Goal: Task Accomplishment & Management: Manage account settings

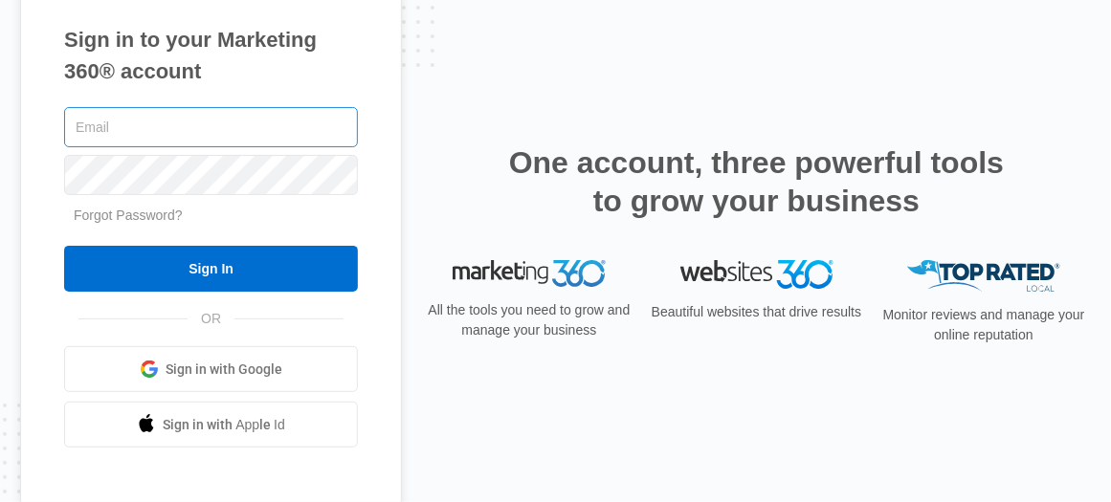
click at [261, 125] on input "text" at bounding box center [211, 127] width 294 height 40
type input "[EMAIL_ADDRESS][DOMAIN_NAME]"
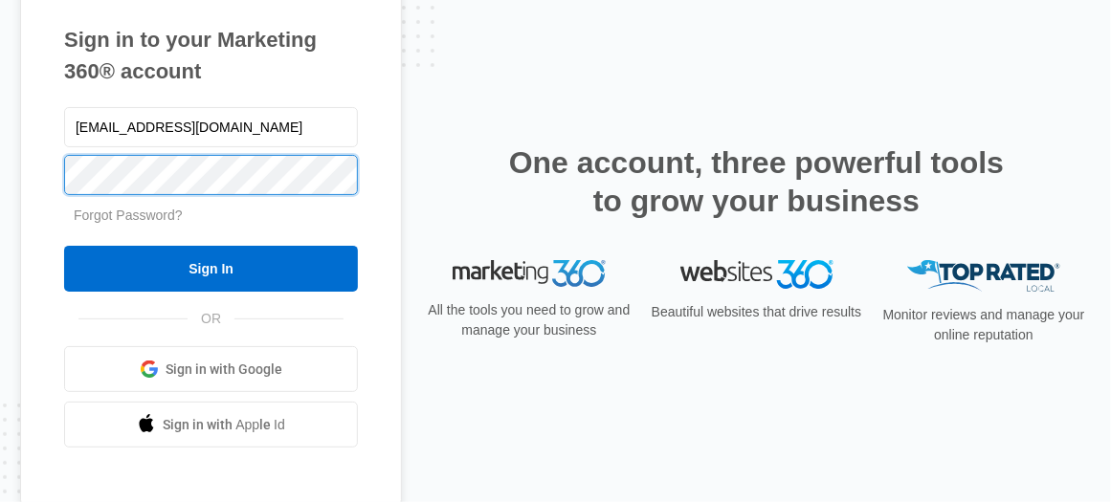
click at [64, 246] on input "Sign In" at bounding box center [211, 269] width 294 height 46
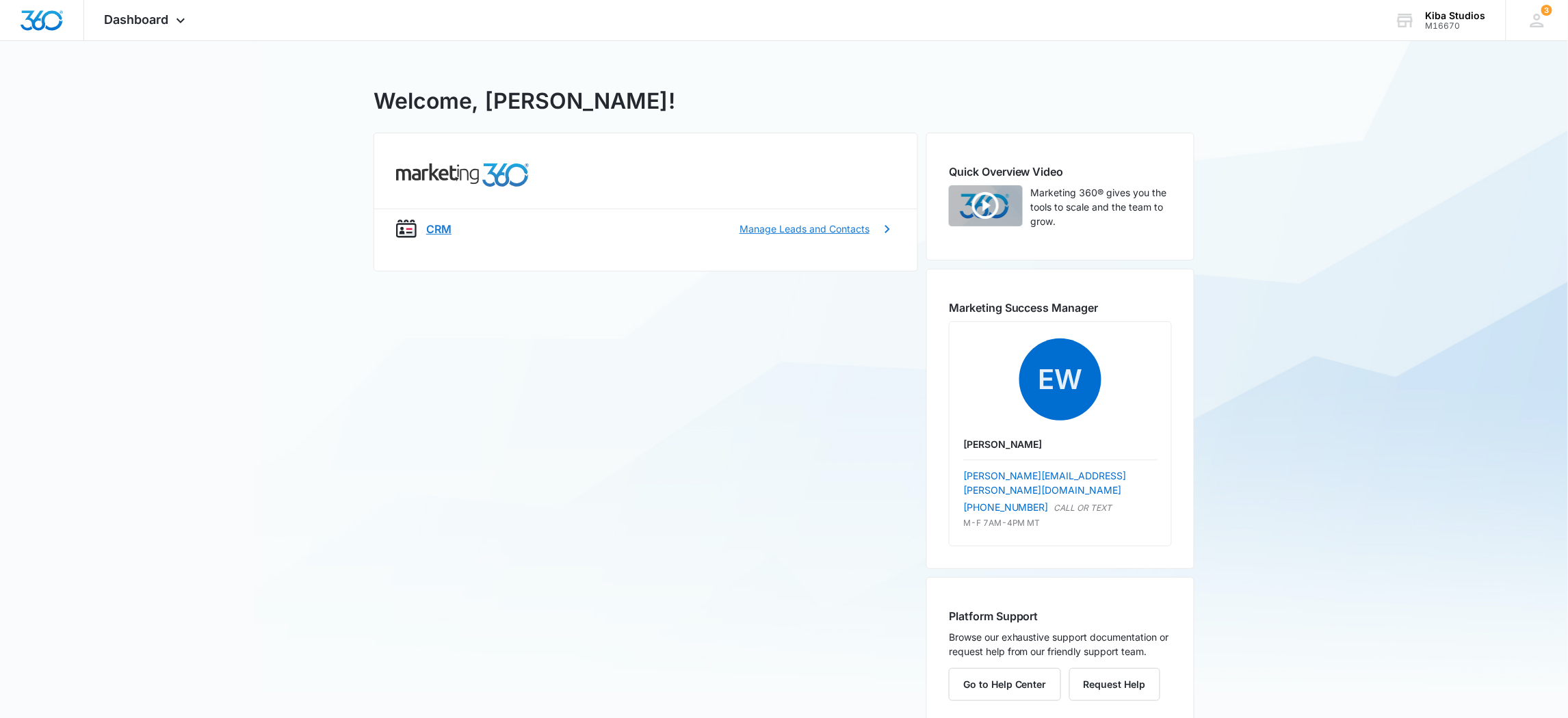
click at [843, 233] on p "Manage Leads and Contacts" at bounding box center [805, 229] width 130 height 14
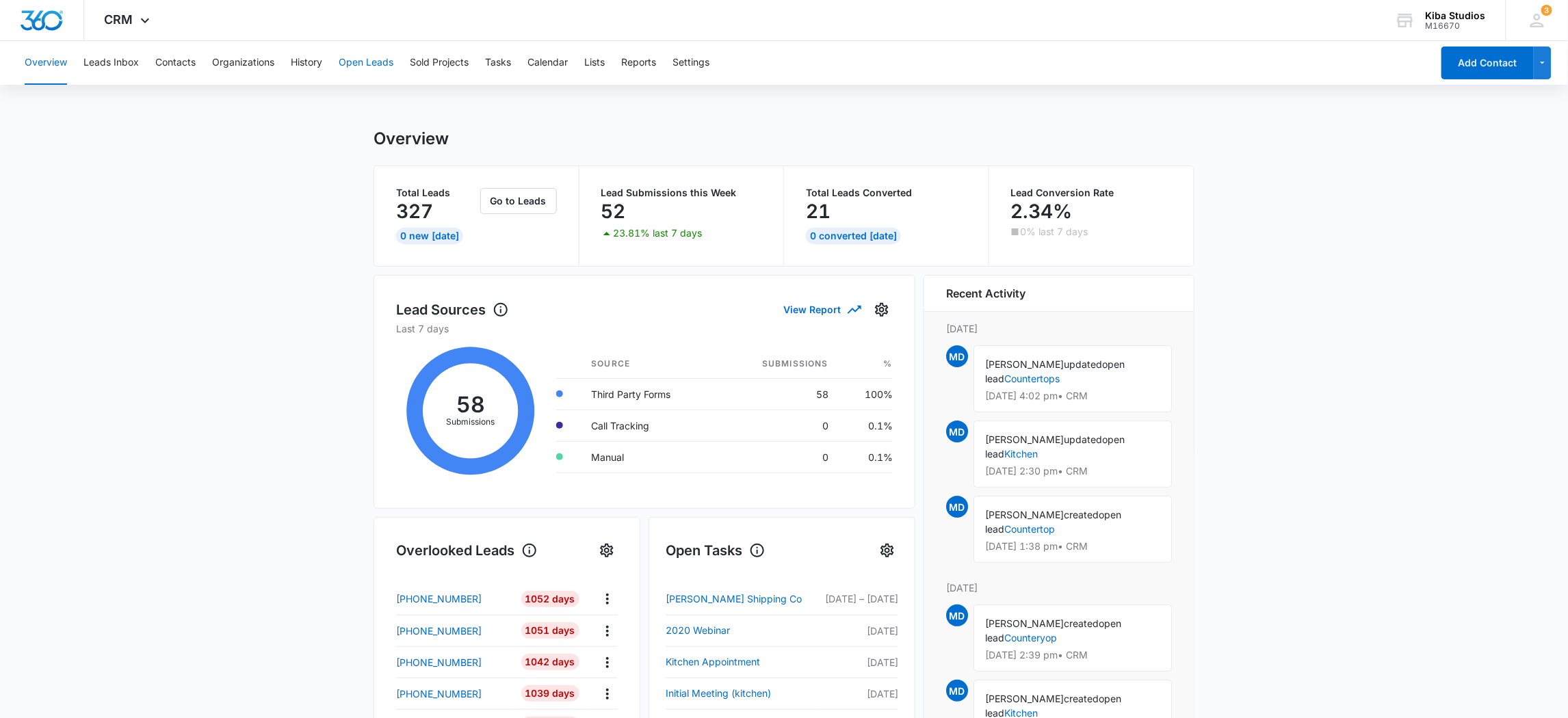
click at [355, 62] on button "Open Leads" at bounding box center [366, 62] width 55 height 44
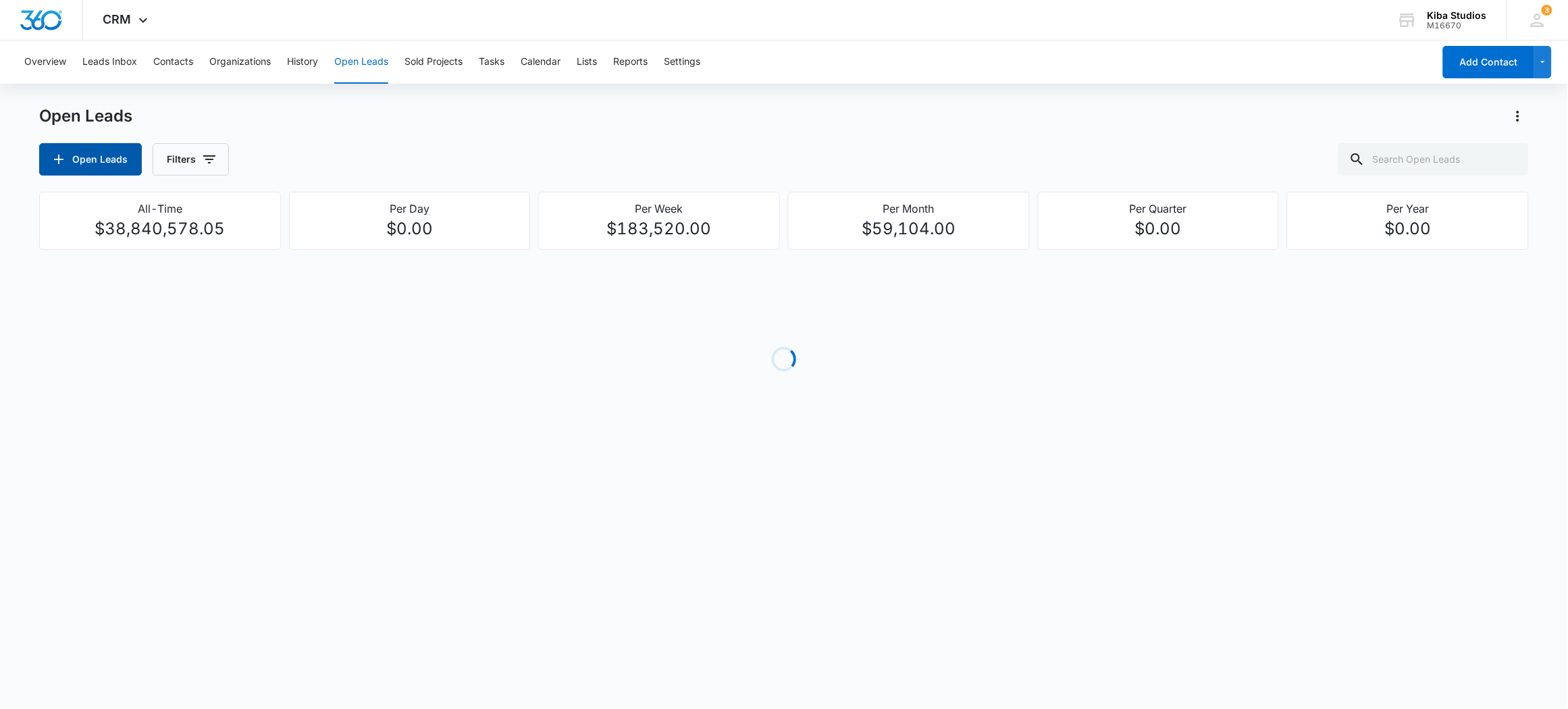
click at [98, 157] on button "Open Leads" at bounding box center [90, 160] width 102 height 32
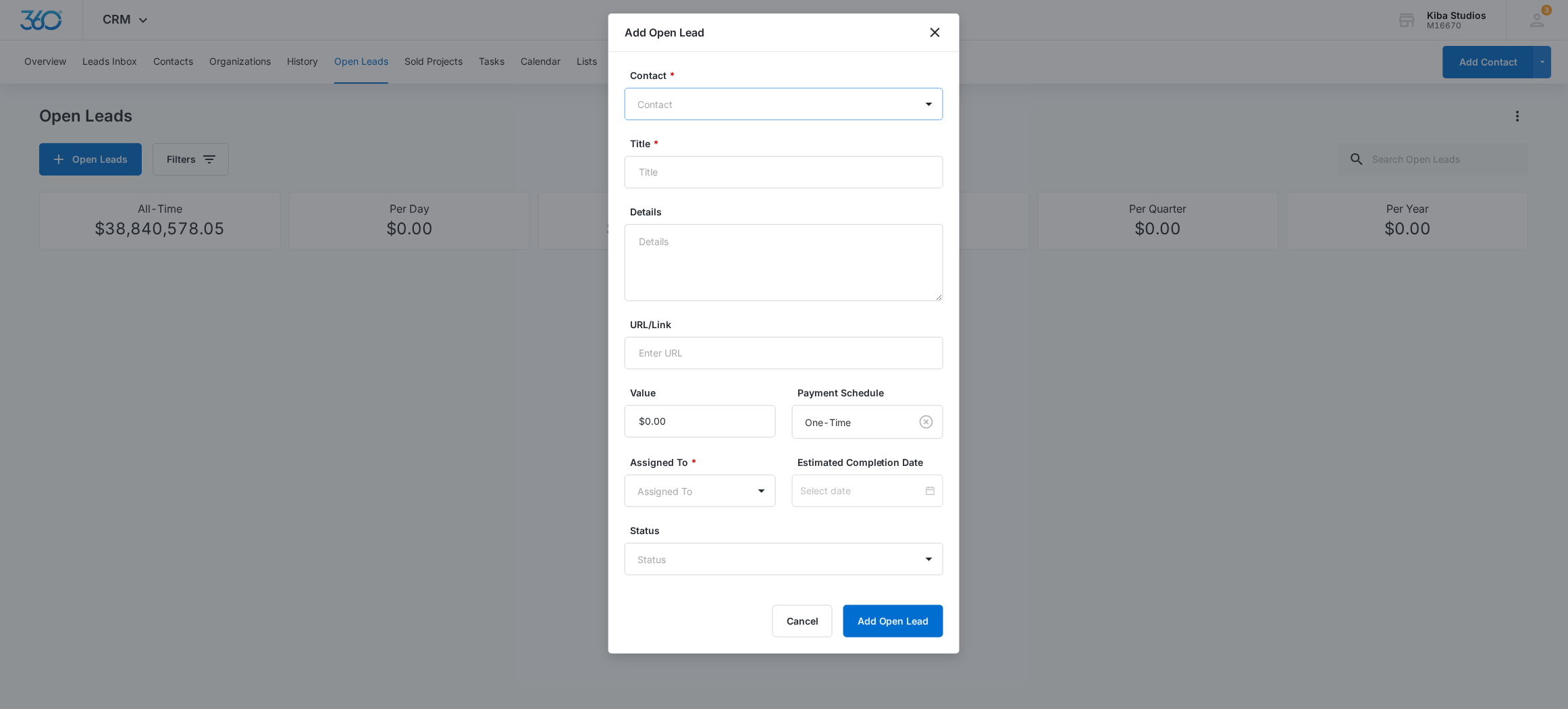
click at [681, 100] on div at bounding box center [776, 105] width 277 height 17
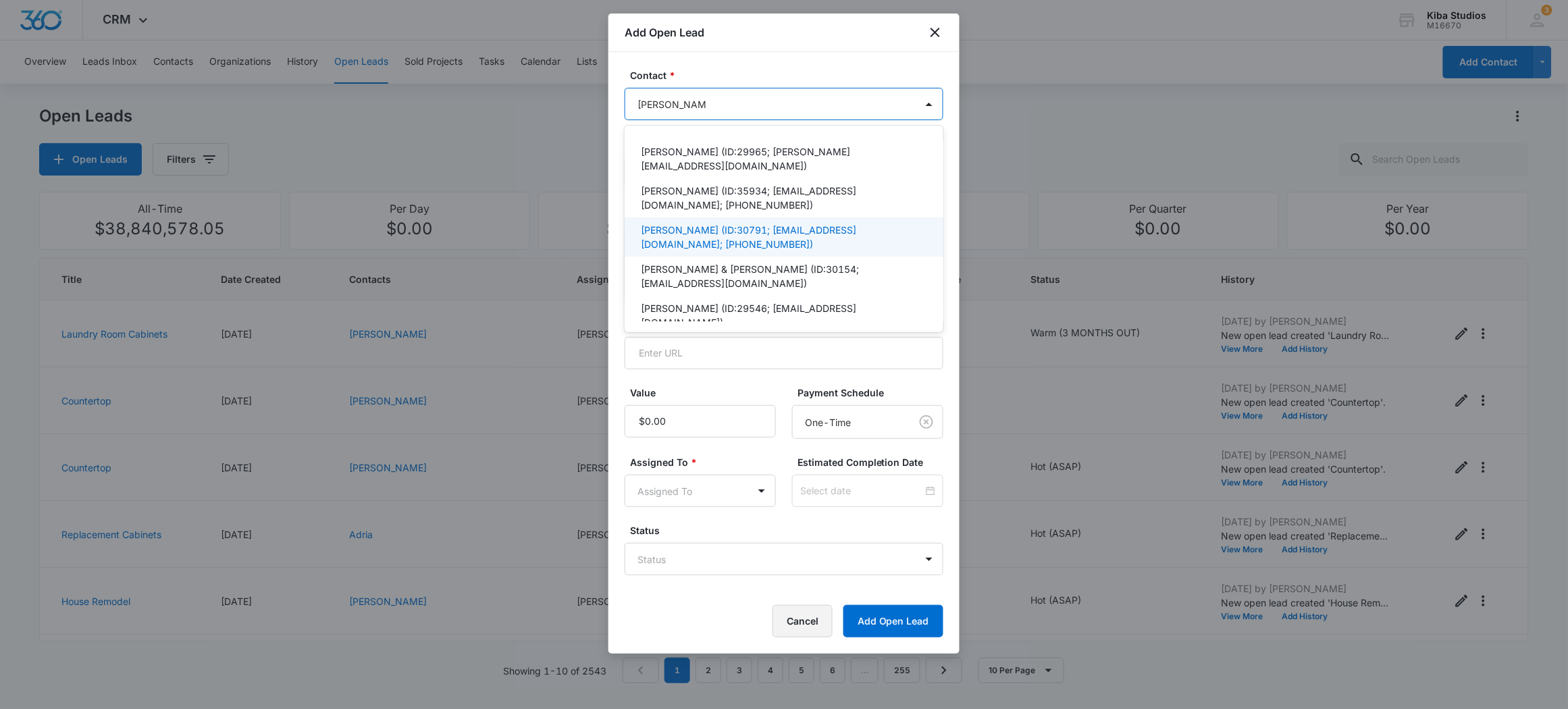
type input "[PERSON_NAME]"
click at [816, 614] on button "Cancel" at bounding box center [802, 621] width 60 height 32
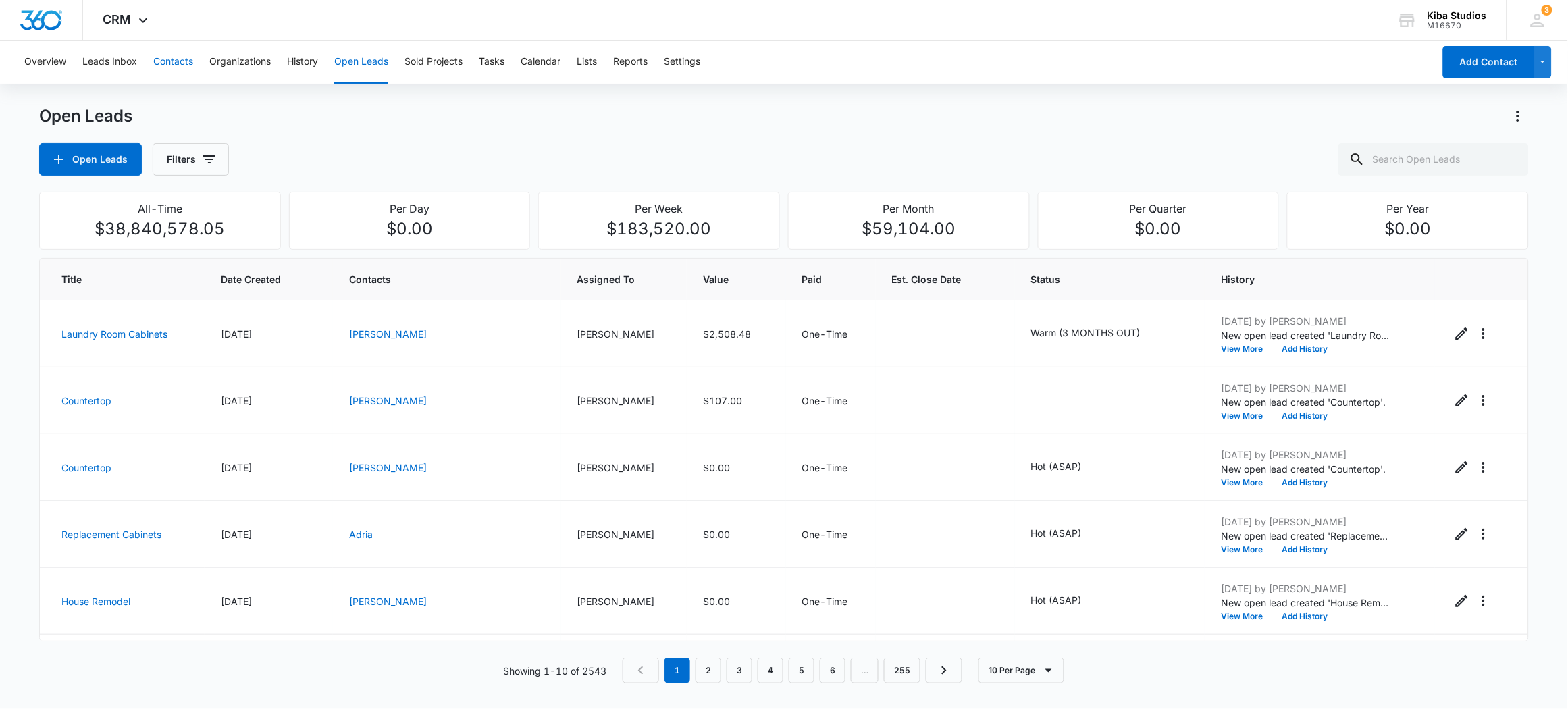
click at [174, 62] on button "Contacts" at bounding box center [173, 61] width 40 height 43
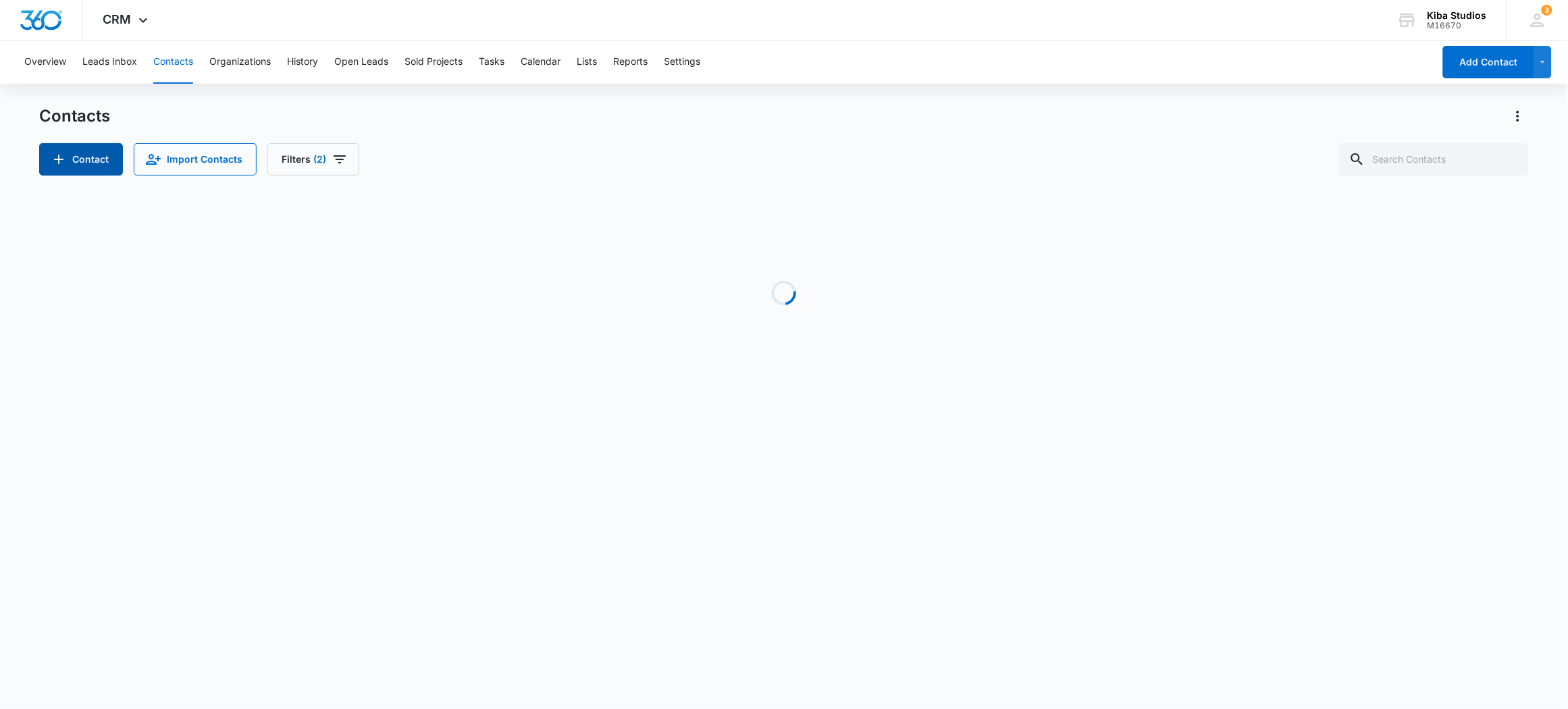
click at [80, 153] on button "Contact" at bounding box center [80, 160] width 84 height 32
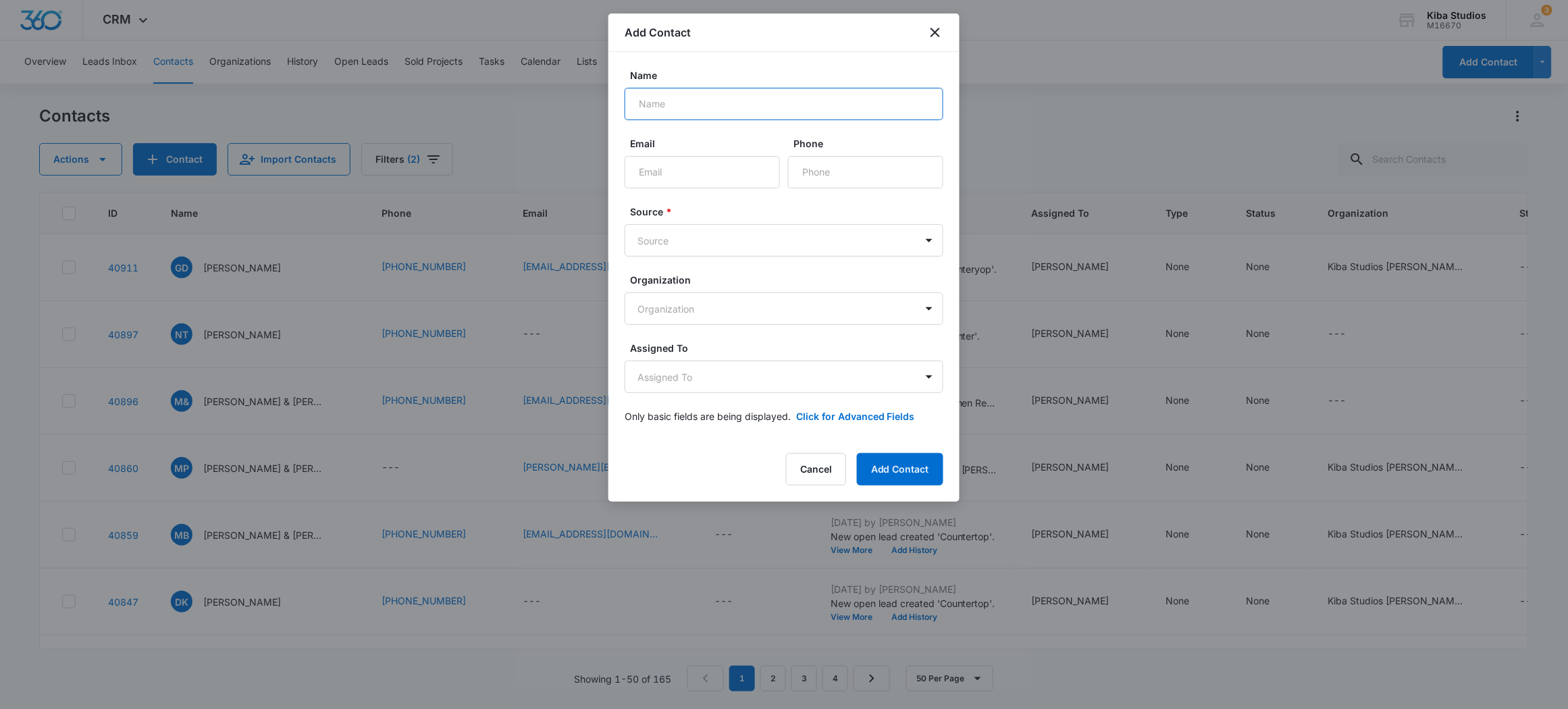
click at [748, 109] on input "Name" at bounding box center [784, 104] width 318 height 32
type input "[PERSON_NAME]"
click at [806, 177] on input "Phone" at bounding box center [866, 172] width 155 height 32
type input "[PHONE_NUMBER]"
click at [800, 232] on body "CRM Apps CRM Brand Kiba Studios M16670 Your Accounts View All 3 MD [PERSON_NAME…" at bounding box center [784, 354] width 1568 height 709
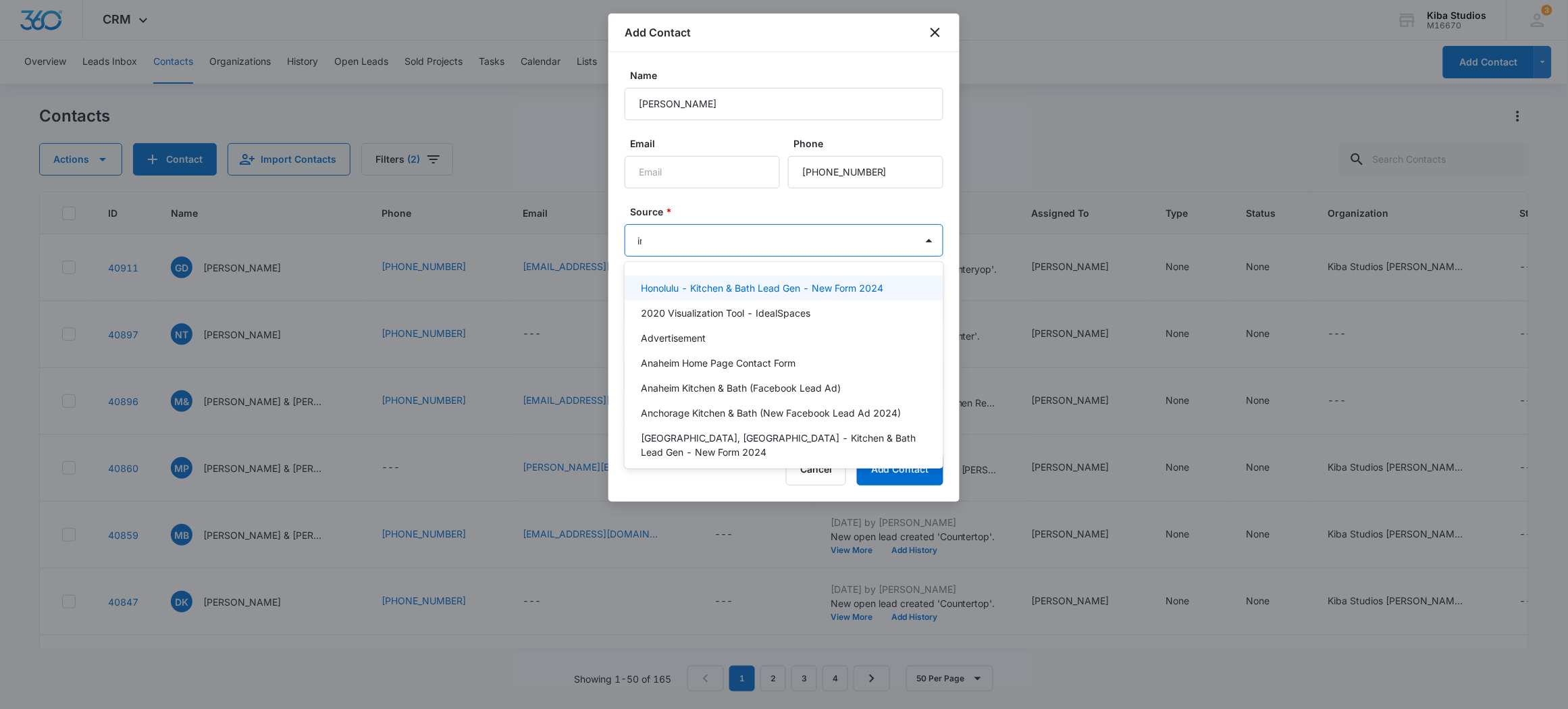
type input "ins"
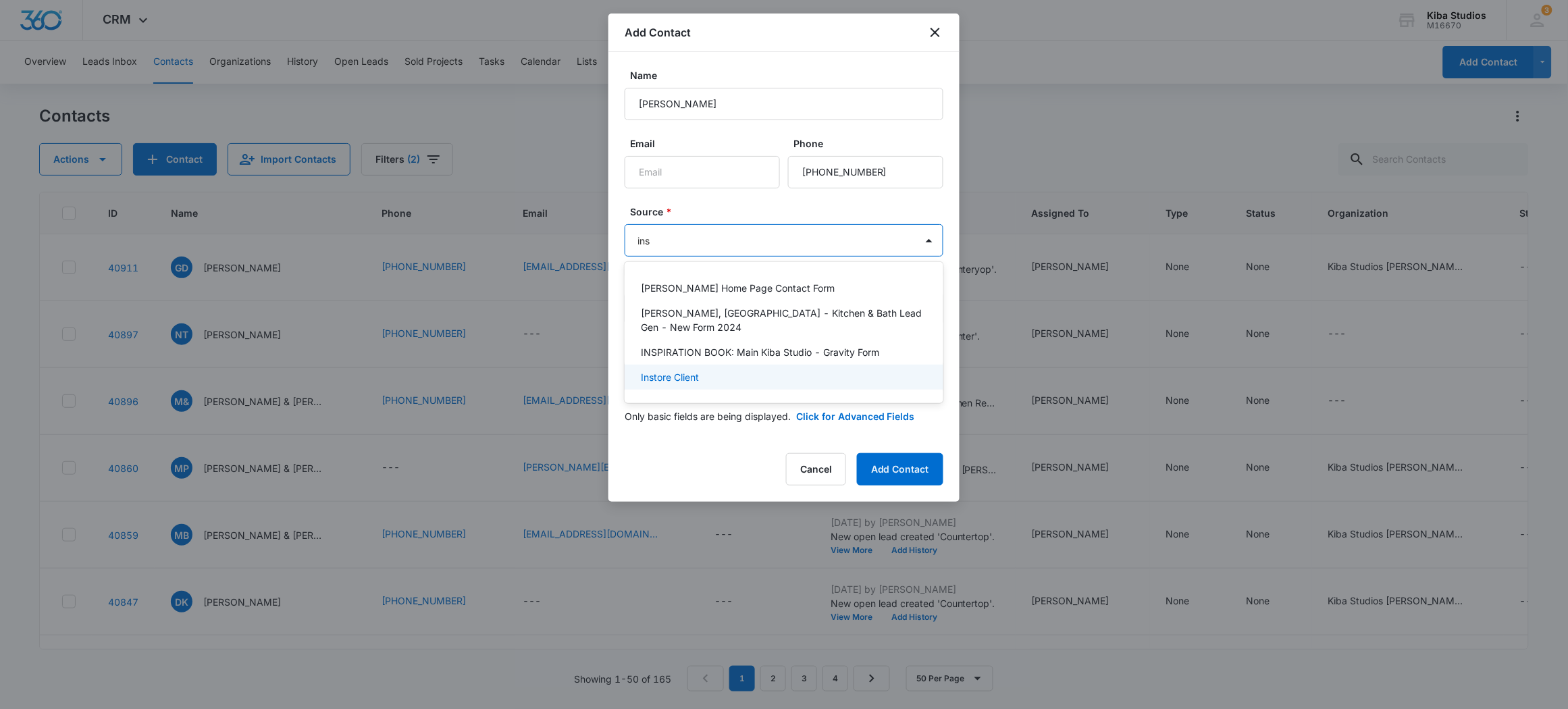
click at [689, 370] on p "Instore Client" at bounding box center [670, 377] width 58 height 14
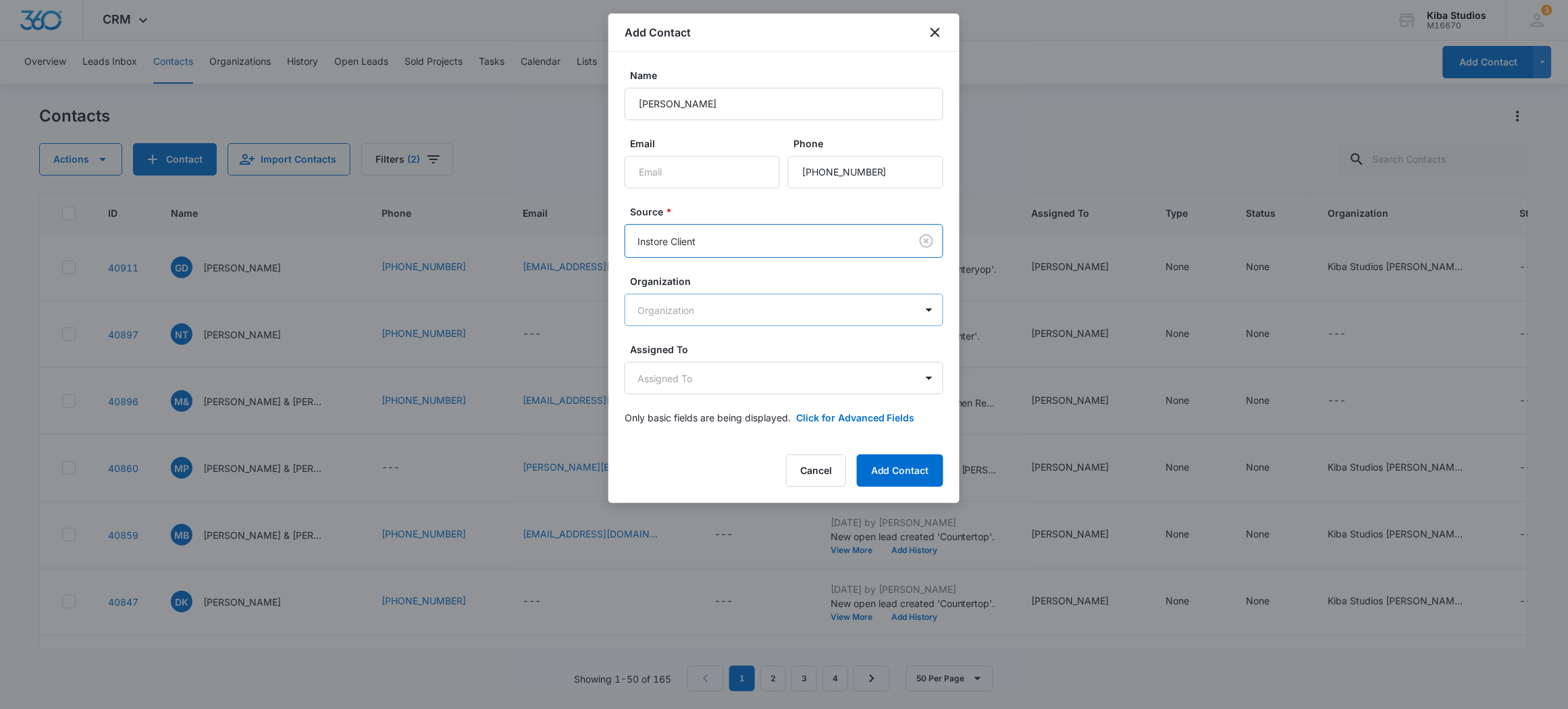
click at [707, 304] on body "CRM Apps CRM Brand Kiba Studios M16670 Your Accounts View All 3 MD [PERSON_NAME…" at bounding box center [784, 354] width 1568 height 709
click at [700, 359] on p "Kiba Studios [PERSON_NAME]" at bounding box center [709, 357] width 136 height 14
click at [796, 378] on body "CRM Apps CRM Brand Kiba Studios M16670 Your Accounts View All 3 MD [PERSON_NAME…" at bounding box center [784, 354] width 1568 height 709
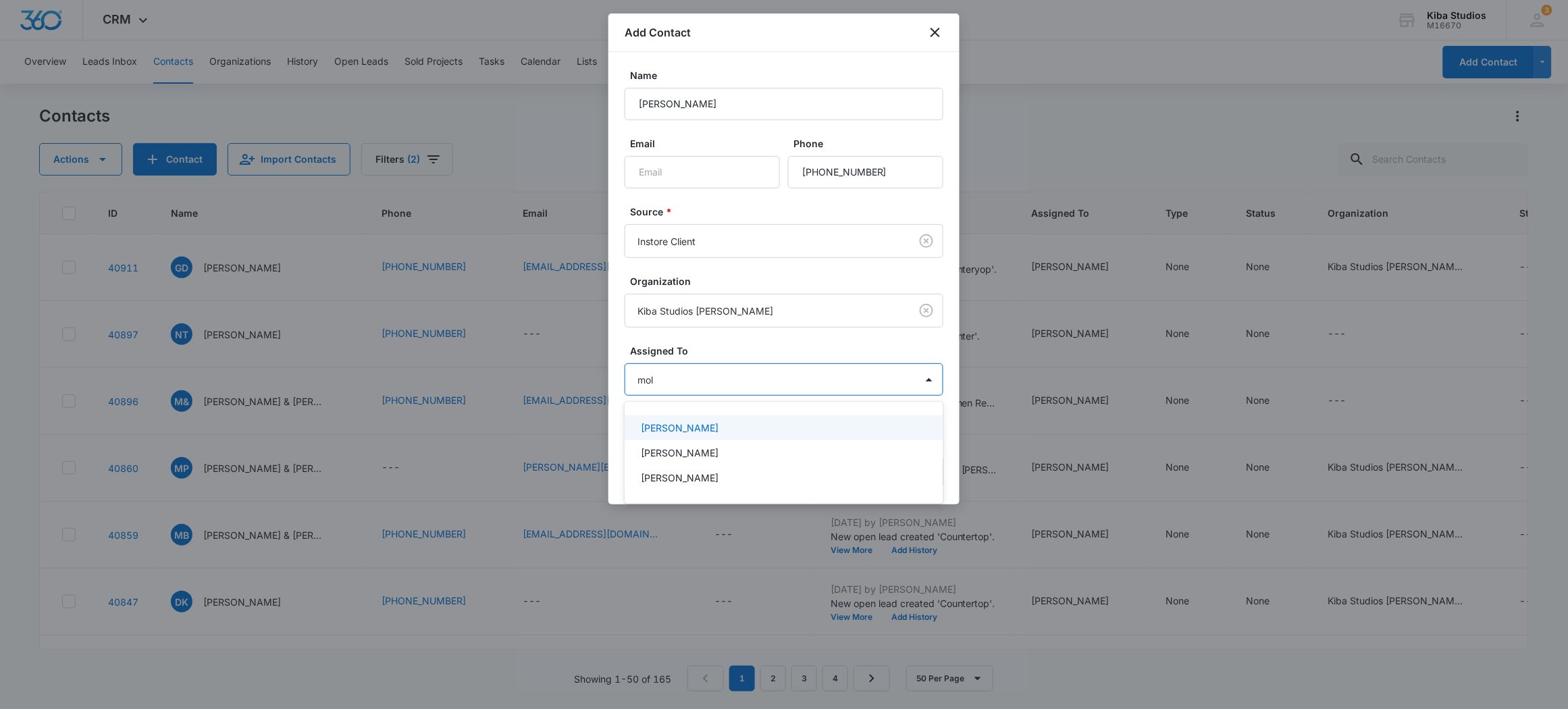
type input "[PERSON_NAME]"
click at [666, 429] on p "[PERSON_NAME]" at bounding box center [680, 428] width 78 height 14
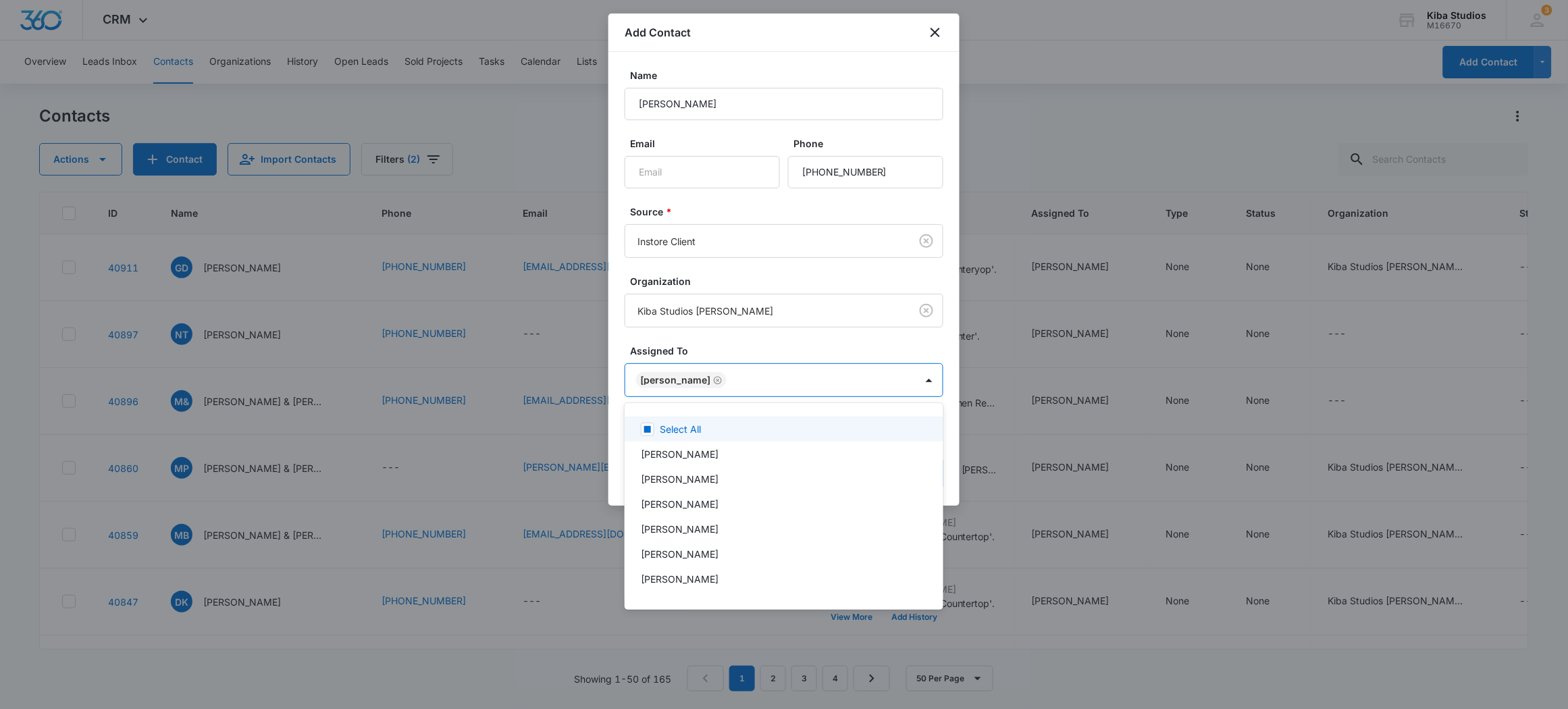
click at [925, 351] on div at bounding box center [784, 354] width 1568 height 709
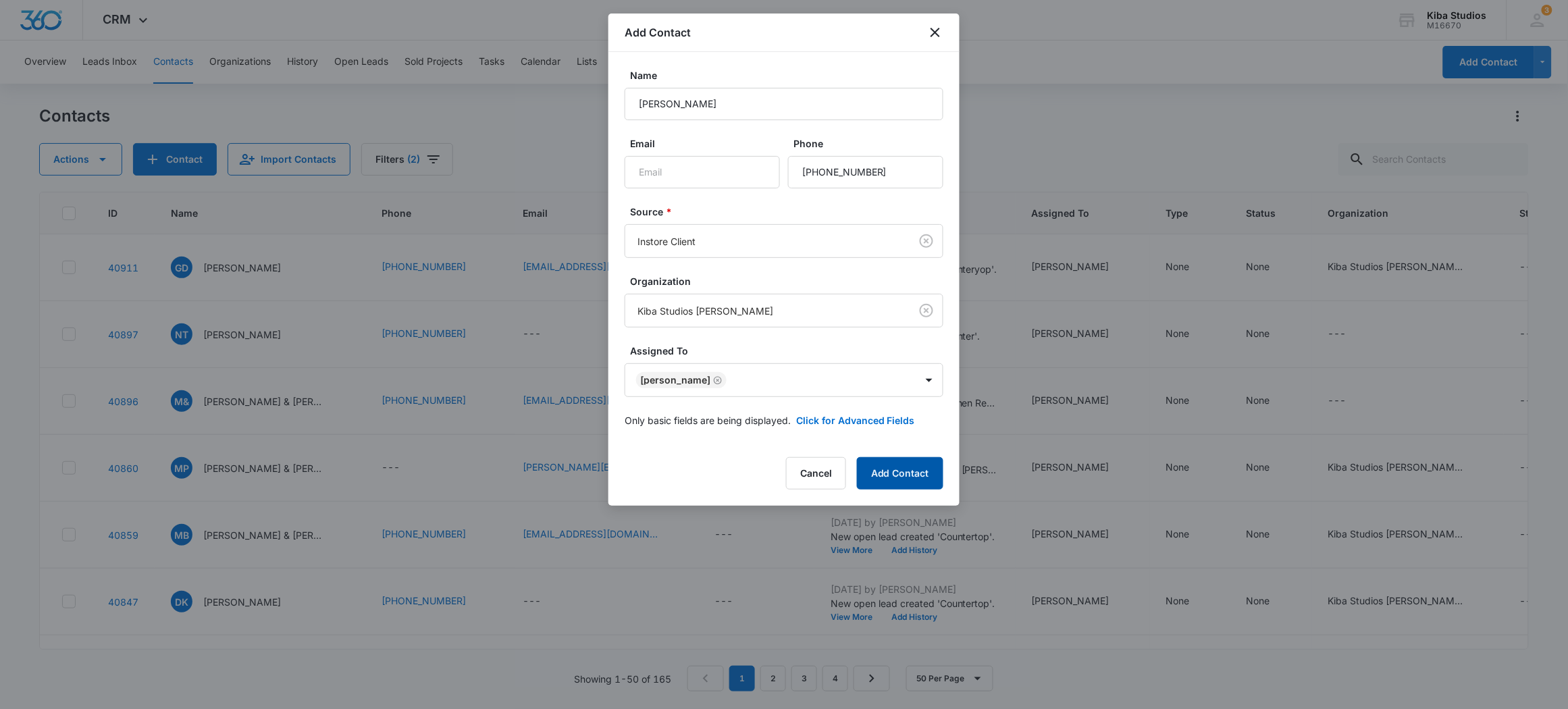
click at [914, 470] on button "Add Contact" at bounding box center [900, 474] width 86 height 32
